Goal: Task Accomplishment & Management: Manage account settings

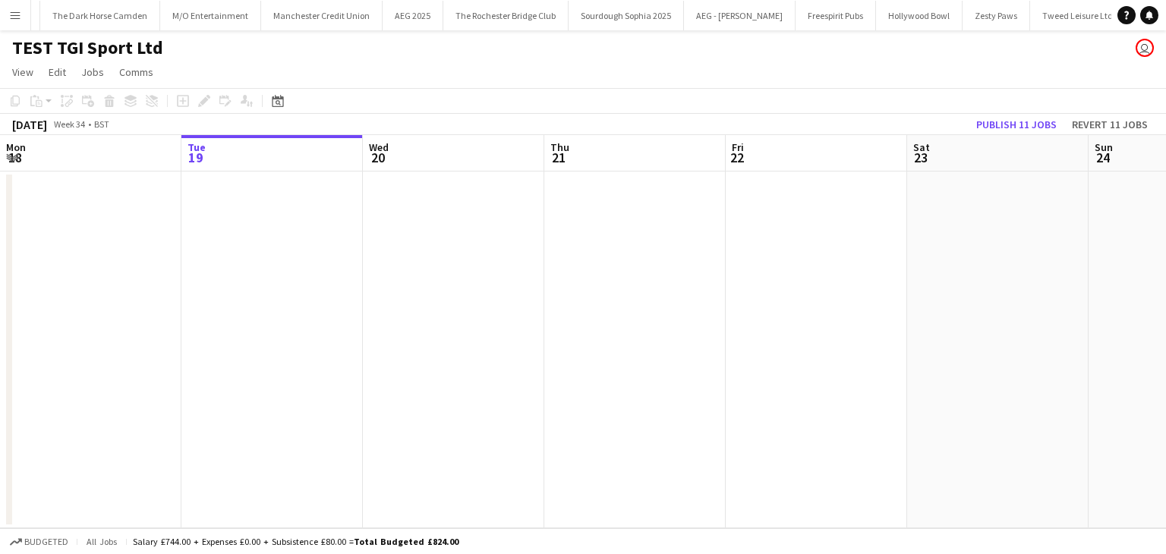
scroll to position [0, 5256]
click at [7, 16] on button "Menu" at bounding box center [15, 15] width 30 height 30
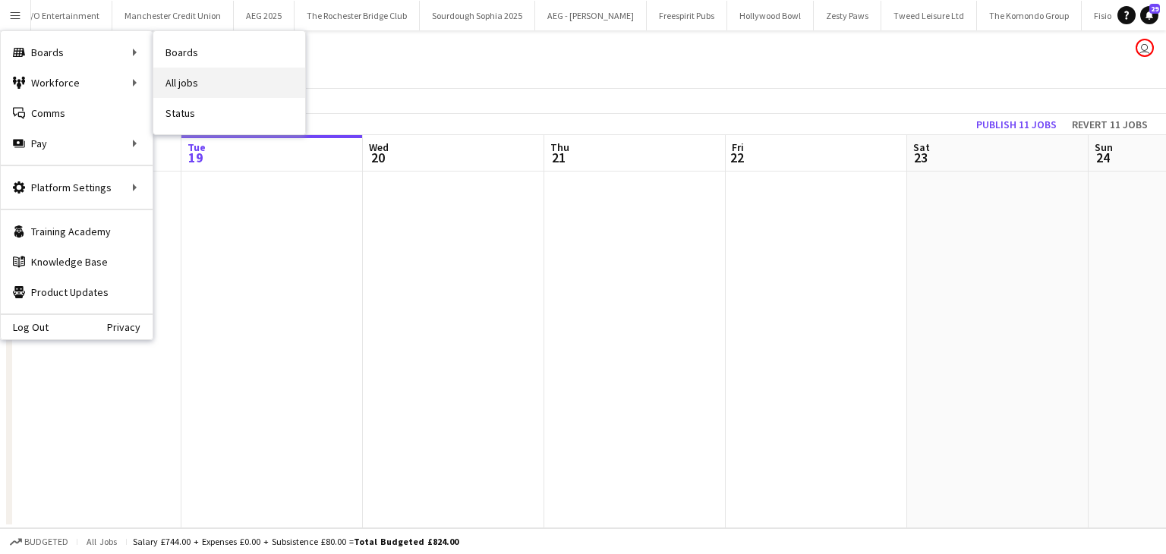
click at [217, 82] on link "All jobs" at bounding box center [229, 83] width 152 height 30
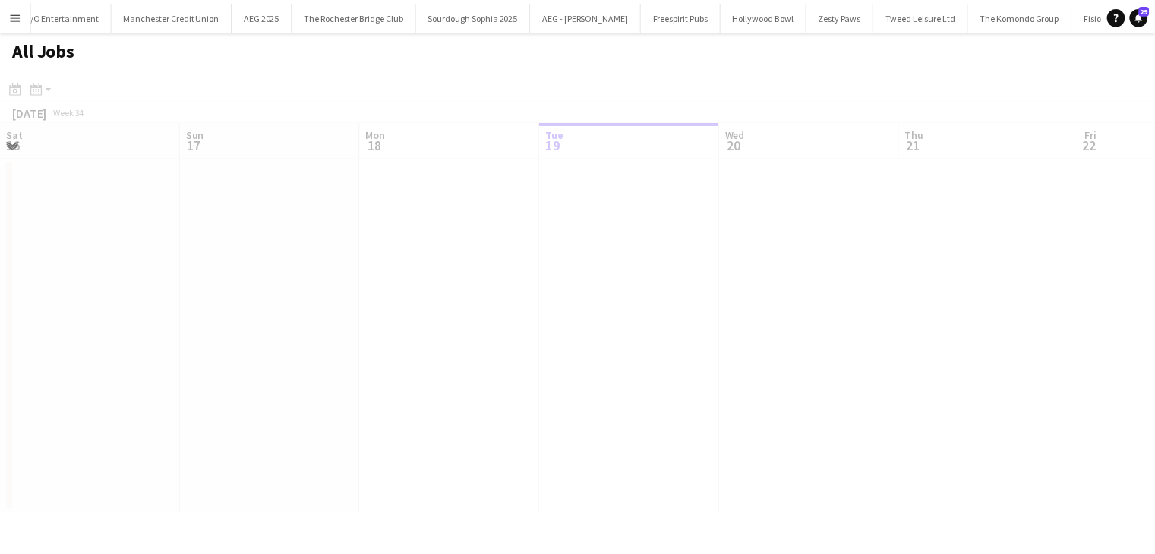
scroll to position [0, 363]
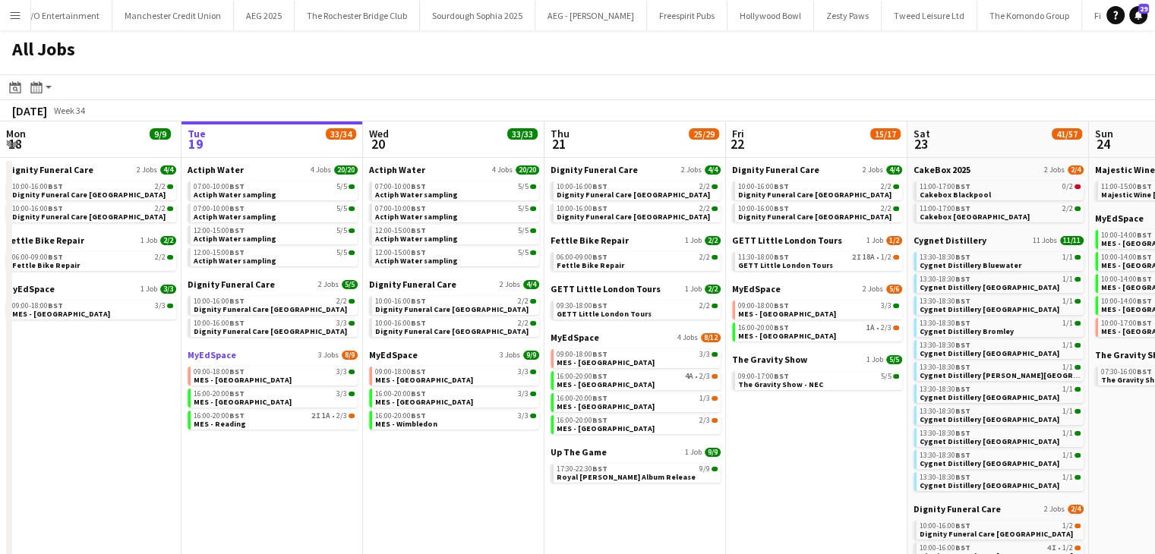
click at [219, 356] on span "MyEdSpace" at bounding box center [211, 354] width 49 height 11
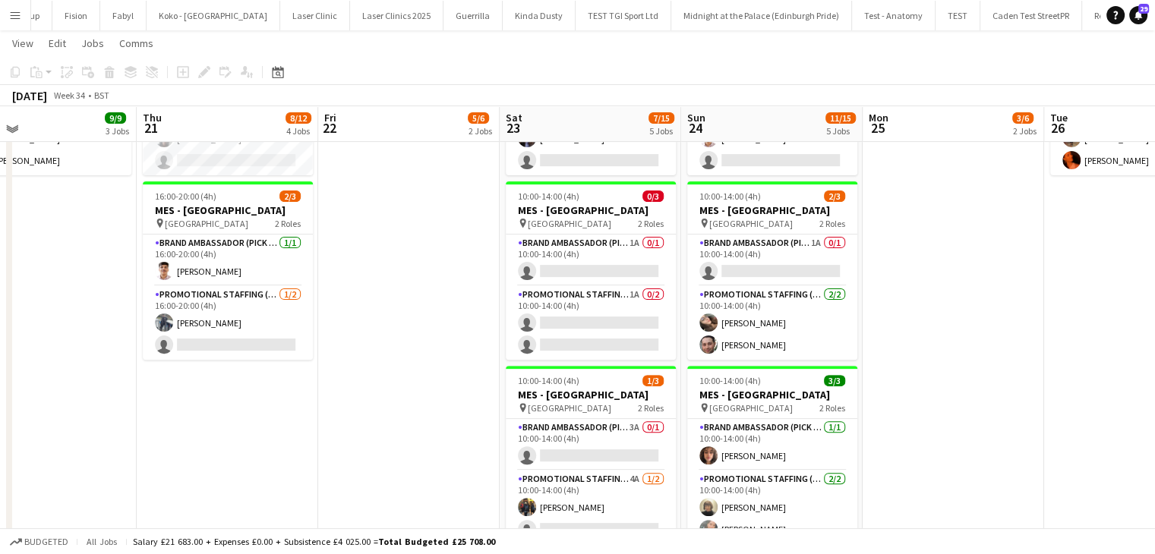
scroll to position [433, 0]
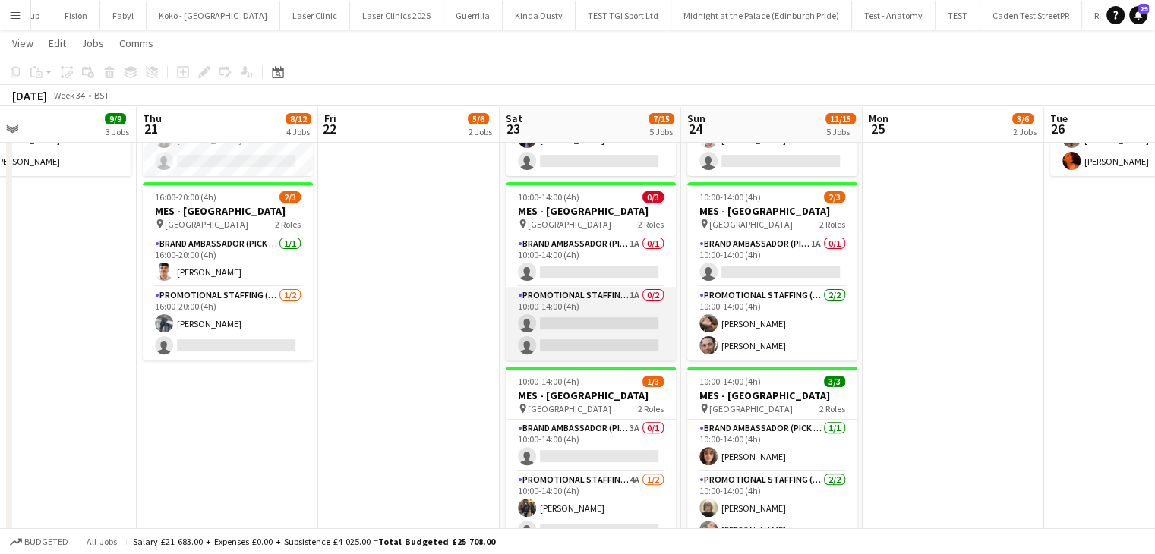
click at [587, 321] on app-card-role "Promotional Staffing (Brand Ambassadors) 1A 0/2 10:00-14:00 (4h) single-neutral…" at bounding box center [591, 324] width 170 height 74
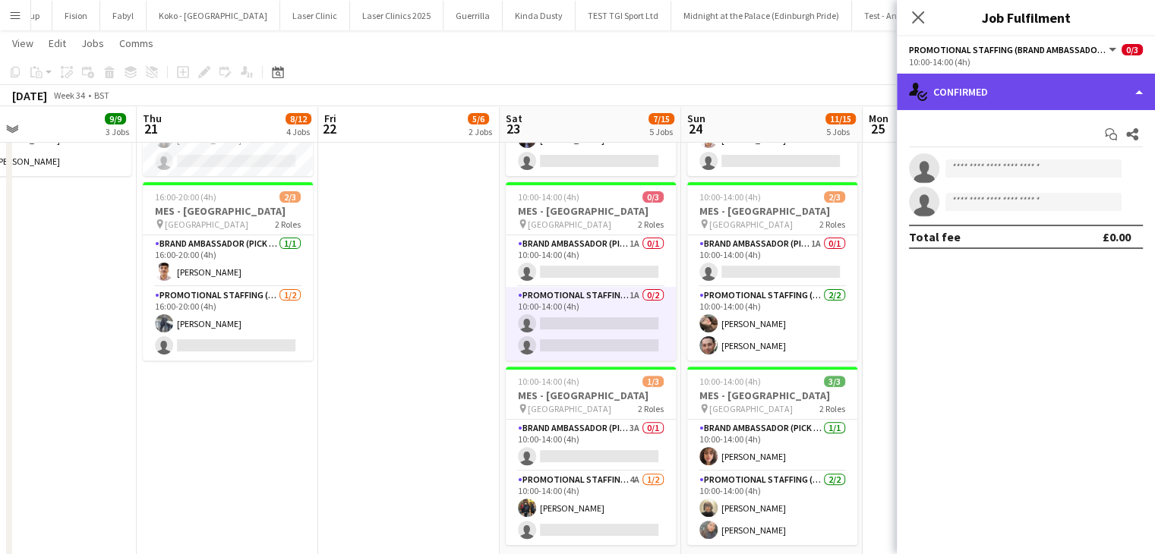
click at [1035, 85] on div "single-neutral-actions-check-2 Confirmed" at bounding box center [1025, 92] width 258 height 36
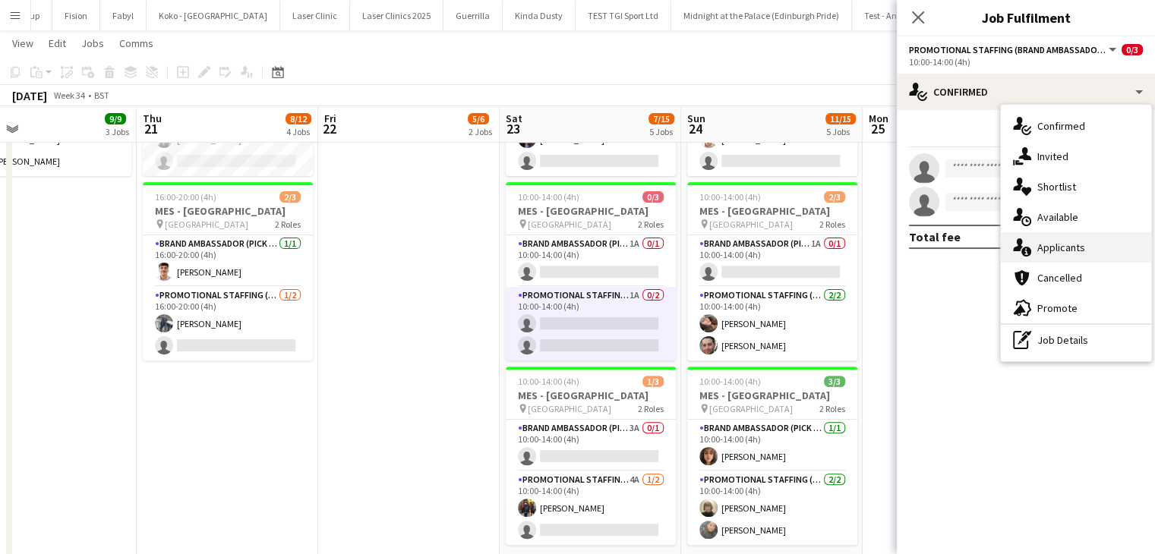
click at [1063, 235] on div "single-neutral-actions-information Applicants" at bounding box center [1075, 247] width 150 height 30
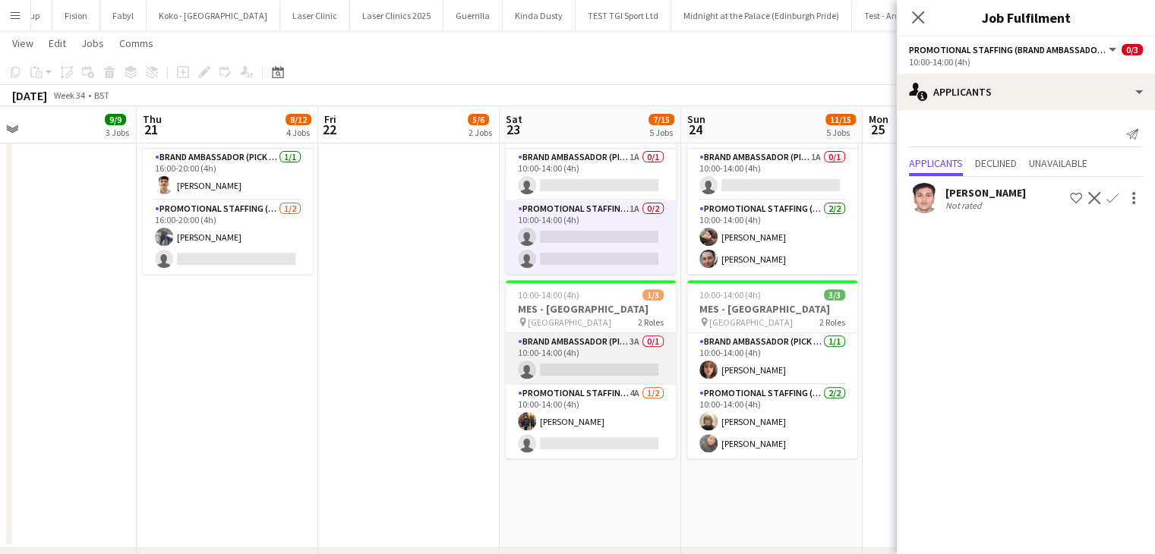
scroll to position [519, 0]
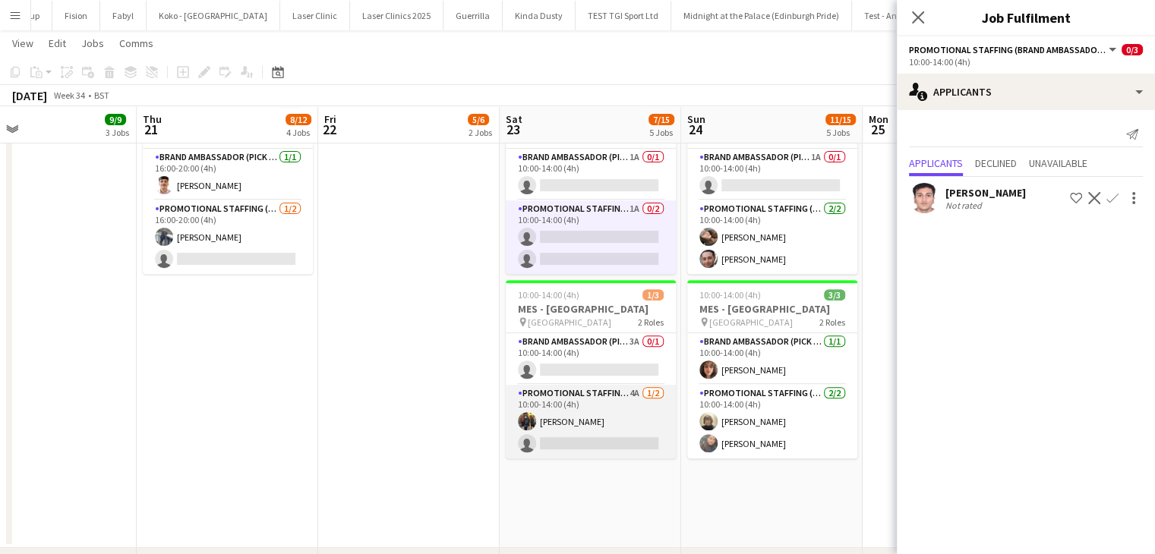
click at [614, 447] on app-card-role "Promotional Staffing (Brand Ambassadors) 4A 1/2 10:00-14:00 (4h) Martin Brady s…" at bounding box center [591, 422] width 170 height 74
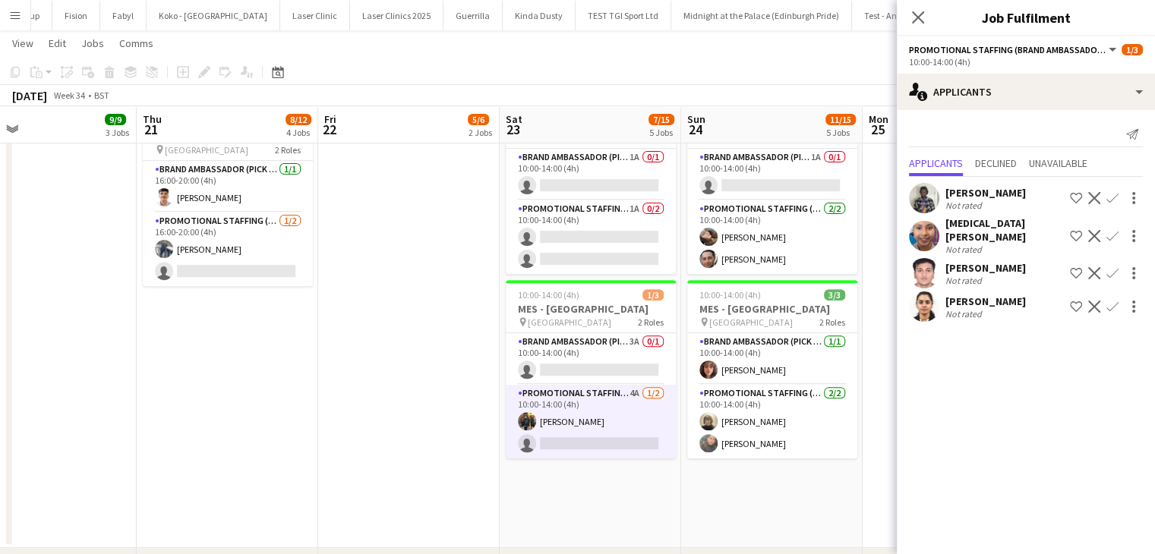
click at [364, 259] on app-date-cell "16:00-20:00 (4h) 2/3 MES - Kingston upon Thames pin Kingston 2 Roles Brand Amba…" at bounding box center [408, 134] width 181 height 827
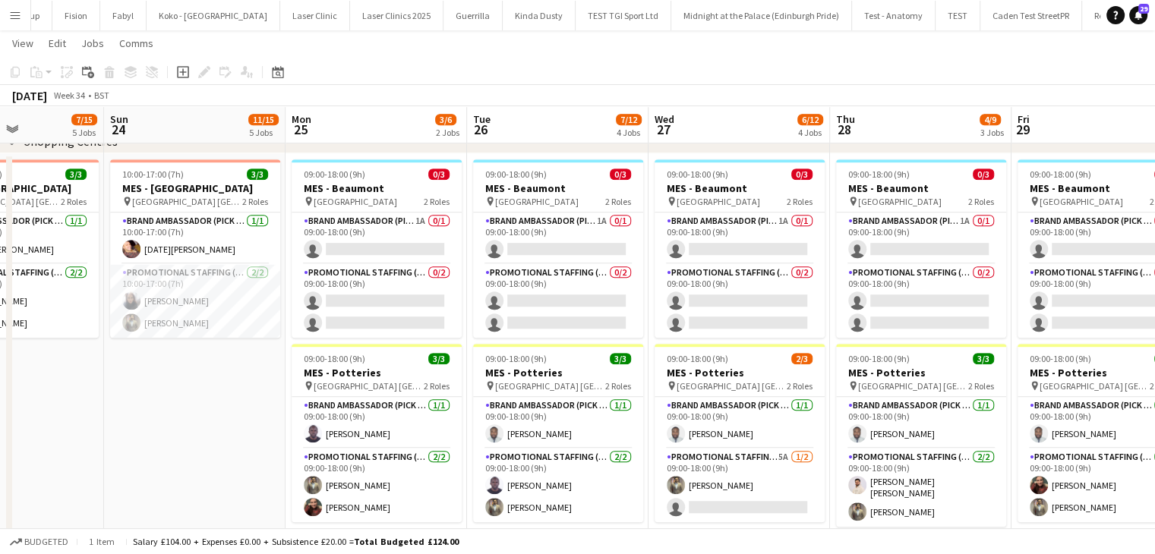
scroll to position [0, 622]
